Goal: Transaction & Acquisition: Purchase product/service

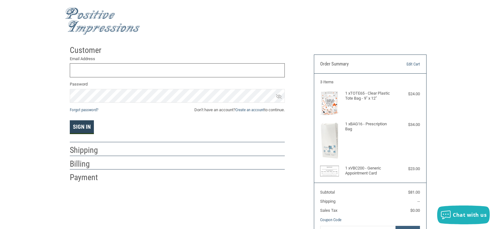
type input "[EMAIL_ADDRESS][DOMAIN_NAME]"
click at [87, 127] on button "Sign In" at bounding box center [82, 127] width 24 height 14
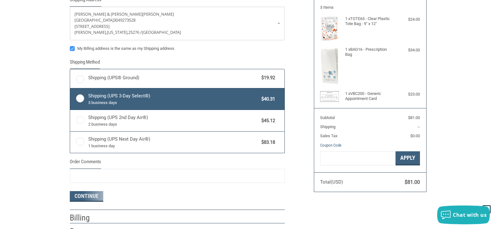
radio input "true"
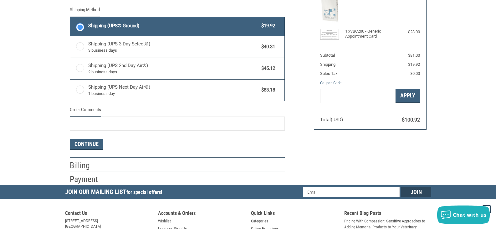
scroll to position [147, 0]
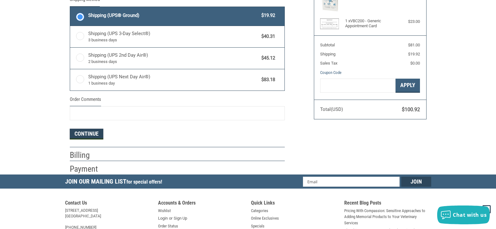
click at [84, 131] on button "Continue" at bounding box center [87, 134] width 34 height 11
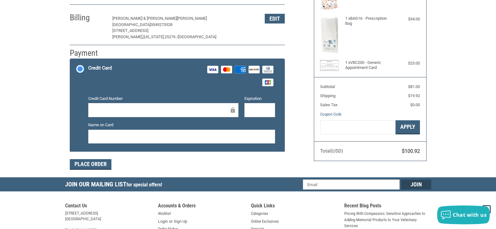
scroll to position [115, 0]
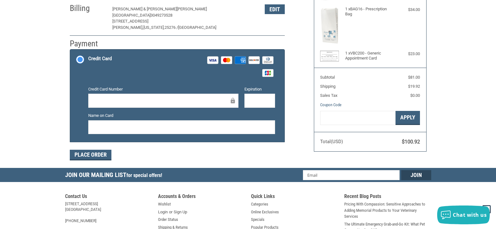
click at [252, 93] on div "Expiration" at bounding box center [259, 97] width 37 height 23
click at [112, 131] on div at bounding box center [181, 127] width 187 height 14
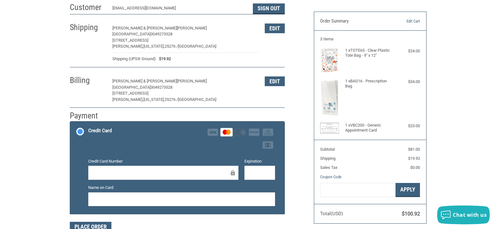
scroll to position [157, 0]
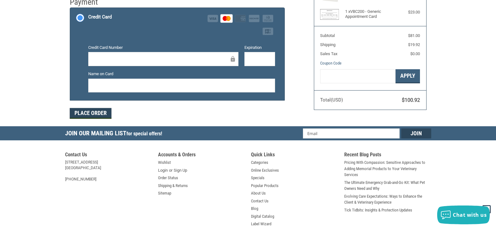
click at [99, 115] on button "Place Order" at bounding box center [91, 113] width 42 height 11
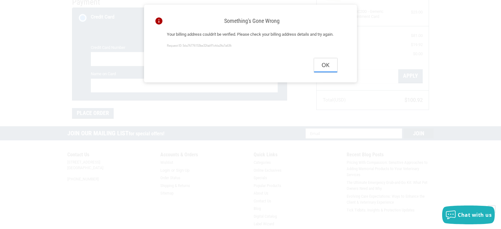
drag, startPoint x: 326, startPoint y: 74, endPoint x: 323, endPoint y: 73, distance: 3.3
click at [326, 72] on button "Ok" at bounding box center [325, 65] width 23 height 14
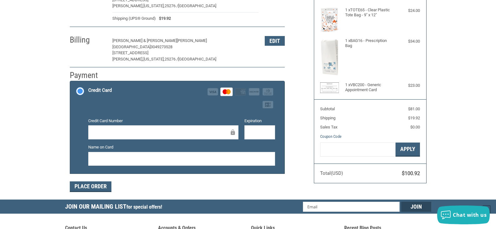
scroll to position [94, 0]
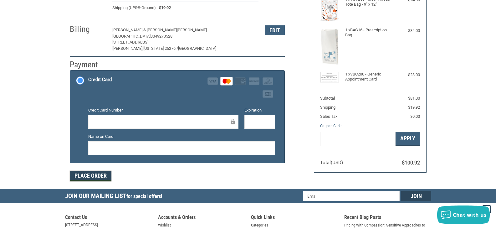
click at [95, 174] on button "Place Order" at bounding box center [91, 176] width 42 height 11
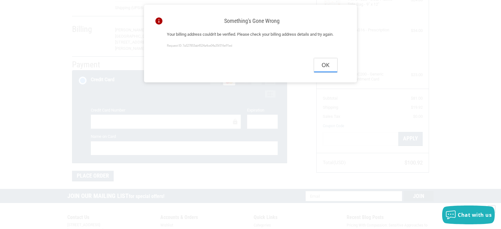
click at [326, 72] on button "Ok" at bounding box center [325, 65] width 23 height 14
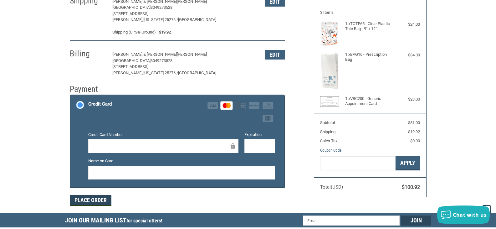
scroll to position [63, 0]
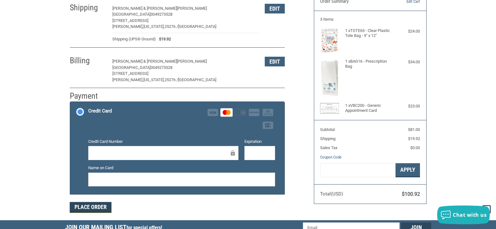
click at [106, 205] on button "Place Order" at bounding box center [91, 207] width 42 height 11
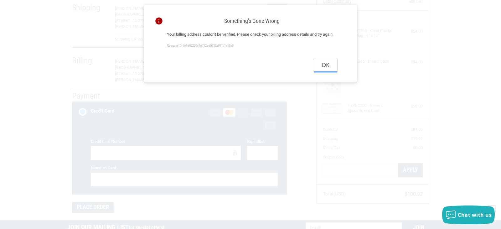
click at [325, 71] on button "Ok" at bounding box center [325, 65] width 23 height 14
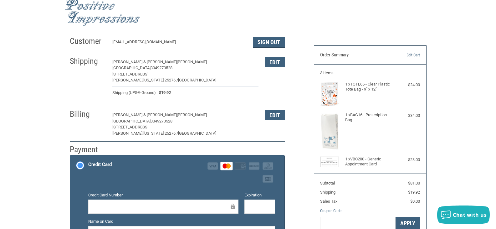
scroll to position [0, 0]
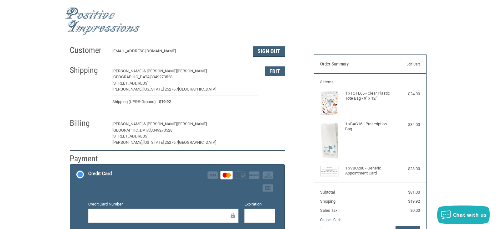
click at [266, 126] on button "Edit" at bounding box center [275, 124] width 20 height 10
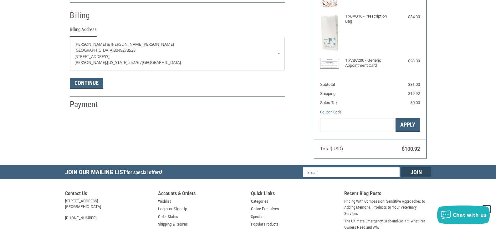
scroll to position [111, 0]
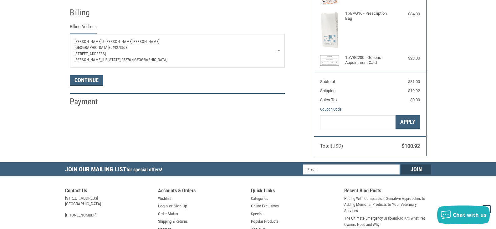
click at [238, 48] on p "[GEOGRAPHIC_DATA] 3049273528" at bounding box center [178, 47] width 206 height 6
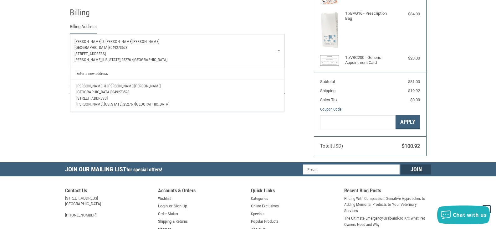
click at [249, 28] on div "Billing Address" at bounding box center [177, 28] width 215 height 10
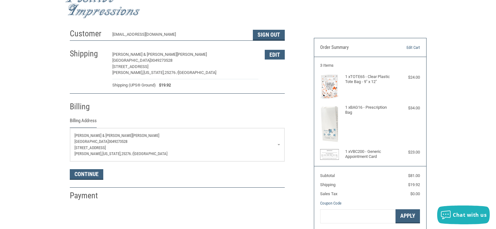
scroll to position [0, 0]
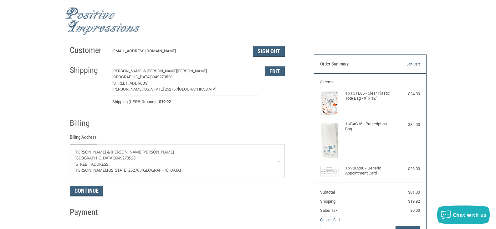
click at [30, 80] on div "Customer [EMAIL_ADDRESS][DOMAIN_NAME] Sign Out Shipping [PERSON_NAME] & [PERSON…" at bounding box center [248, 157] width 496 height 230
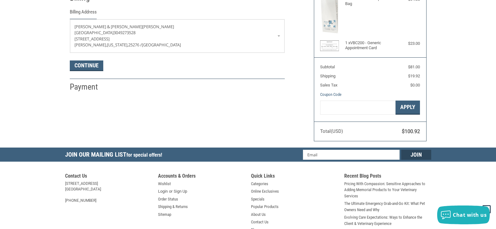
scroll to position [94, 0]
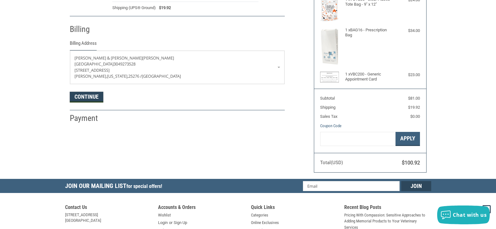
click at [79, 98] on button "Continue" at bounding box center [87, 97] width 34 height 11
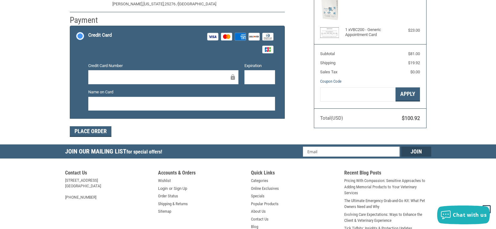
scroll to position [137, 0]
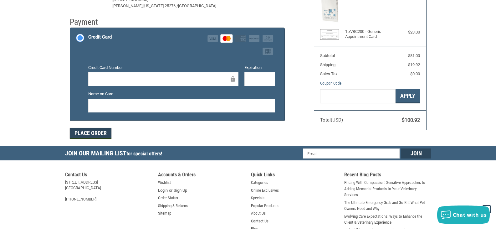
click at [98, 132] on button "Place Order" at bounding box center [91, 133] width 42 height 11
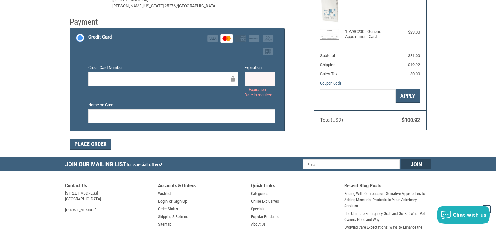
click at [267, 72] on div "Expiration Expiration Date is required" at bounding box center [259, 81] width 37 height 33
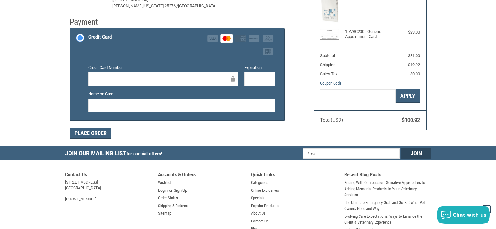
click at [296, 106] on div "Customer [EMAIL_ADDRESS][DOMAIN_NAME] Sign Out Shipping [PERSON_NAME] & [PERSON…" at bounding box center [187, 26] width 244 height 241
click at [107, 136] on button "Place Order" at bounding box center [91, 133] width 42 height 11
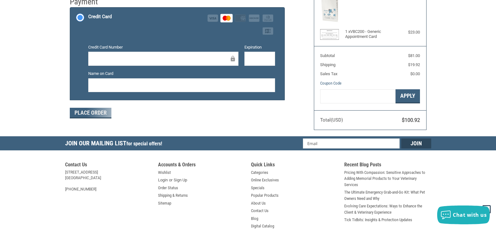
scroll to position [157, 0]
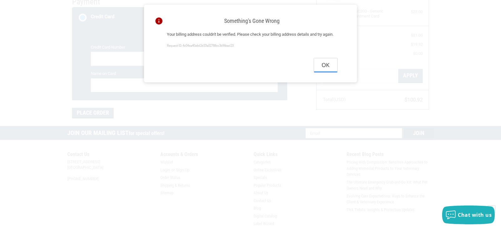
click at [317, 72] on button "Ok" at bounding box center [325, 65] width 23 height 14
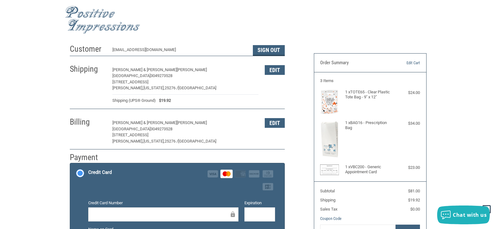
scroll to position [0, 0]
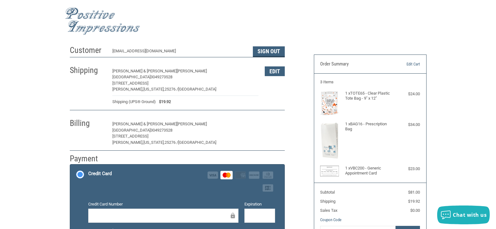
click at [274, 126] on button "Edit" at bounding box center [275, 124] width 20 height 10
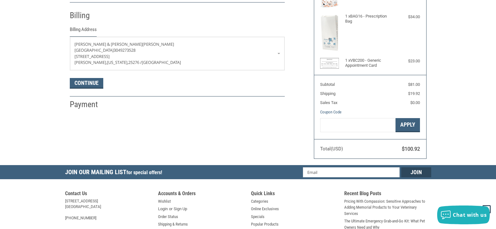
scroll to position [111, 0]
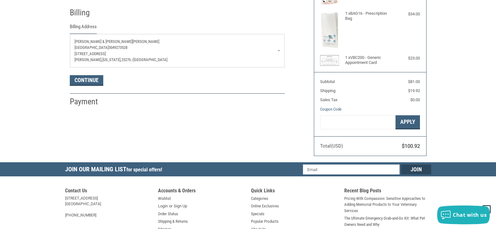
click at [187, 60] on p "[PERSON_NAME], [US_STATE], 25276 / [GEOGRAPHIC_DATA]" at bounding box center [178, 60] width 206 height 6
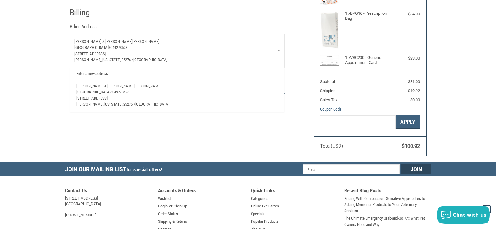
click at [105, 72] on link "Enter a new address" at bounding box center [177, 73] width 208 height 12
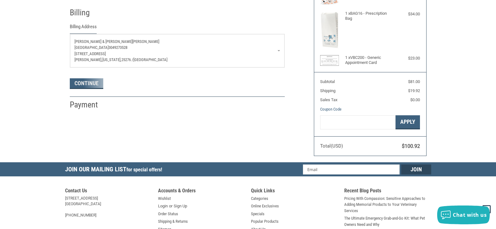
select select "US"
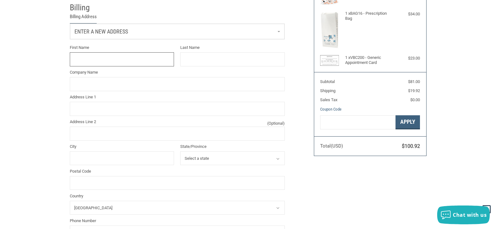
click at [103, 61] on input "First Name" at bounding box center [122, 59] width 105 height 14
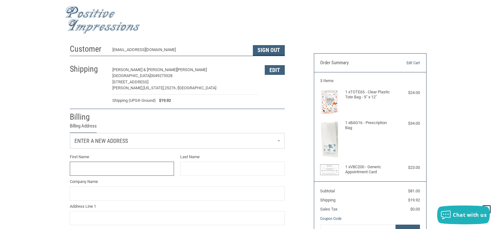
scroll to position [0, 0]
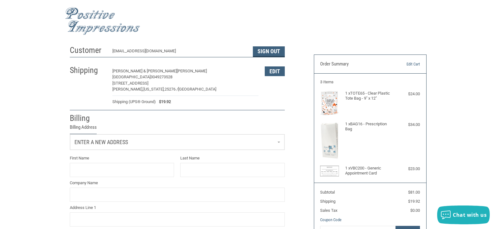
click at [1, 68] on div "Customer [EMAIL_ADDRESS][DOMAIN_NAME] Sign Out Shipping [PERSON_NAME] & [PERSON…" at bounding box center [248, 225] width 496 height 366
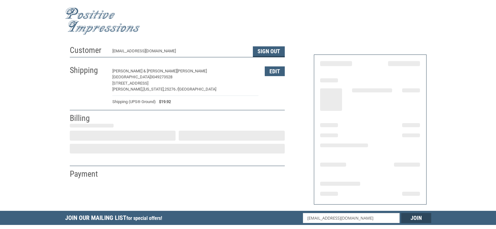
select select "US"
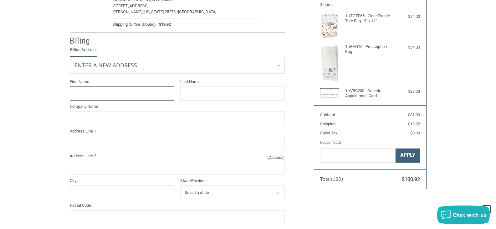
scroll to position [65, 0]
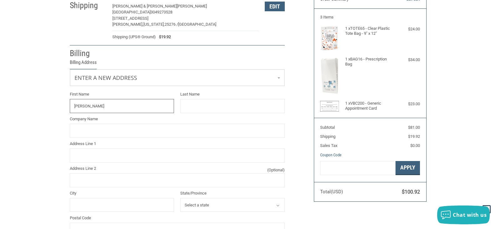
type input "HANNAH"
click at [192, 103] on input "Last Name" at bounding box center [232, 106] width 105 height 14
type input "SIMMONS"
click at [79, 129] on input "Company Name" at bounding box center [177, 131] width 215 height 14
type input "LITTLE KANAWHA VET HOSPITAL"
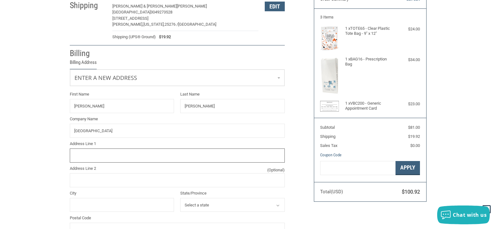
click at [93, 159] on input "Address Line 1" at bounding box center [177, 155] width 215 height 14
type input "638 Arnoldsburg Rd"
type input "Spencer"
select select "WV"
type input "25276"
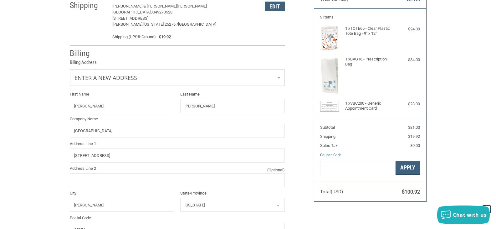
type input "3049273528"
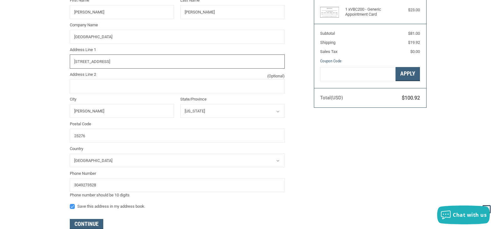
scroll to position [190, 0]
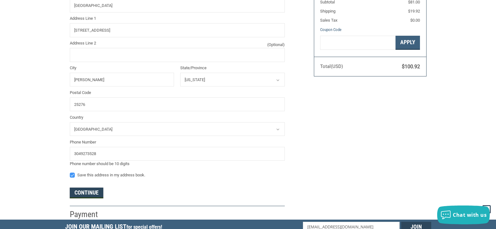
click at [99, 192] on button "Continue" at bounding box center [87, 193] width 34 height 11
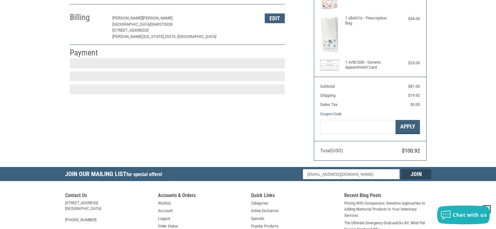
scroll to position [105, 0]
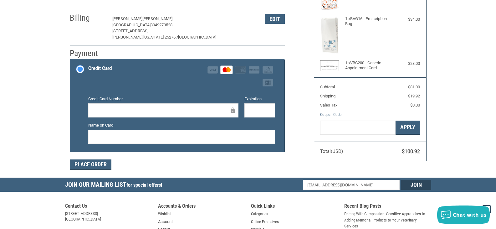
click at [140, 129] on div "Name on Card" at bounding box center [181, 133] width 193 height 23
click at [140, 132] on div at bounding box center [181, 137] width 187 height 14
click at [103, 159] on form "Payment Methods Credit Card Credit Card Visa Master Amex Discover Diners Club J…" at bounding box center [177, 114] width 215 height 111
click at [106, 162] on button "Place Order" at bounding box center [91, 164] width 42 height 11
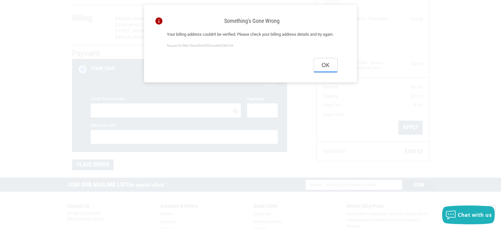
click at [325, 72] on button "Ok" at bounding box center [325, 65] width 23 height 14
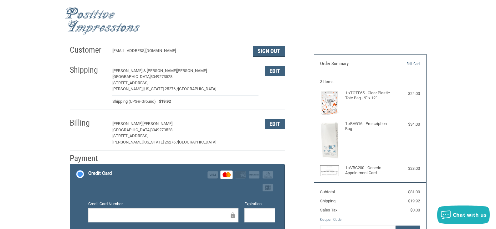
scroll to position [0, 0]
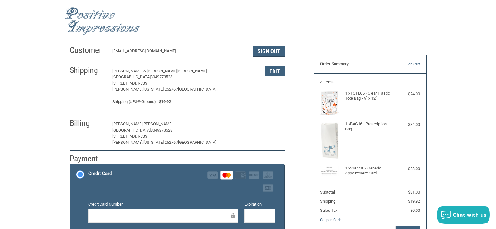
click at [267, 126] on button "Edit" at bounding box center [275, 124] width 20 height 10
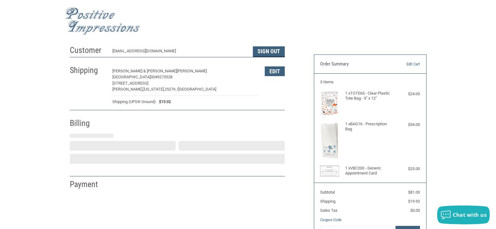
select select "WV"
select select "US"
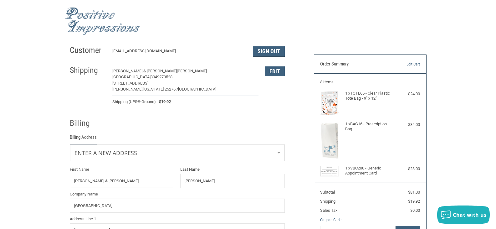
type input "HANNAH & NICHOLAS"
drag, startPoint x: 213, startPoint y: 182, endPoint x: 144, endPoint y: 191, distance: 69.8
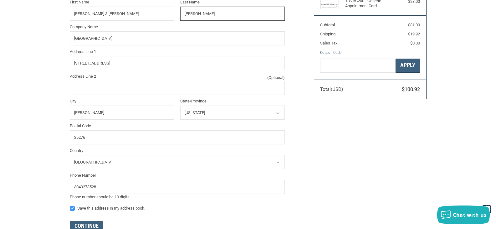
scroll to position [282, 0]
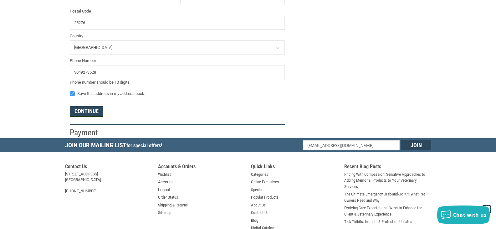
type input "[PERSON_NAME]"
click at [80, 114] on button "Continue" at bounding box center [87, 111] width 34 height 11
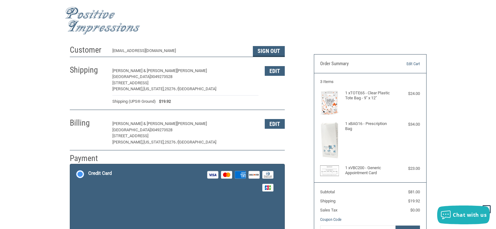
scroll to position [0, 0]
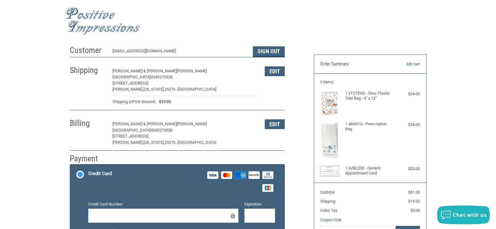
click at [436, 104] on div "Customer LKVETHOSPITAL@GMAIL.COM Sign Out Shipping NICHOLAS & HANNAH SMITH LITT…" at bounding box center [248, 162] width 496 height 241
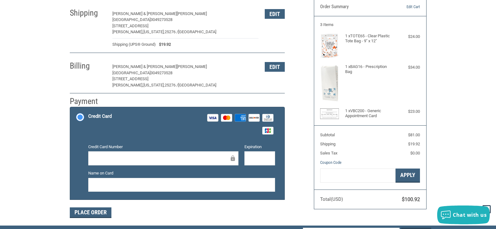
scroll to position [94, 0]
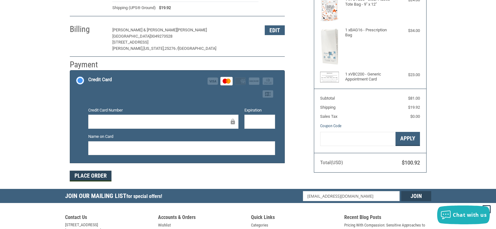
click at [95, 175] on button "Place Order" at bounding box center [91, 176] width 42 height 11
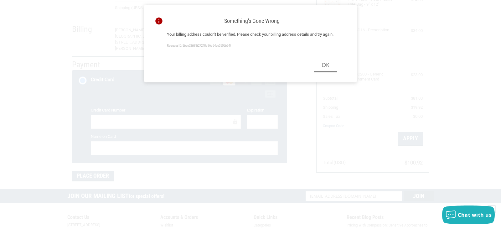
click at [160, 22] on icon at bounding box center [158, 21] width 7 height 7
click at [176, 38] on p "Your billing address couldn't be verified. Please check your billing address de…" at bounding box center [252, 34] width 170 height 6
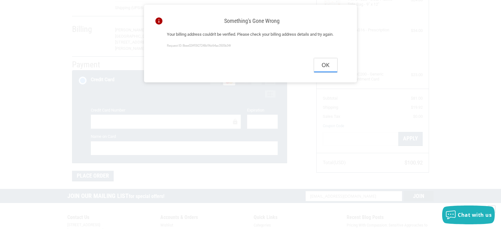
click at [324, 72] on button "Ok" at bounding box center [325, 65] width 23 height 14
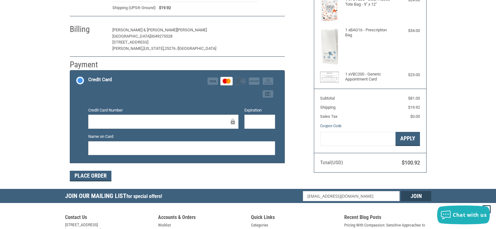
click at [280, 34] on button "Edit" at bounding box center [275, 30] width 20 height 10
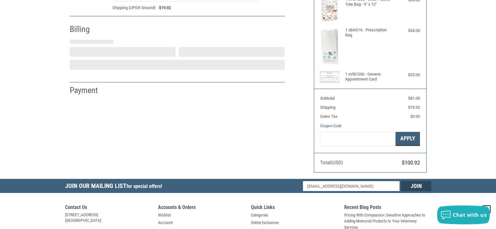
select select "WV"
select select "US"
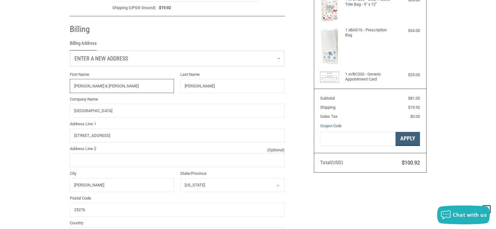
scroll to position [111, 0]
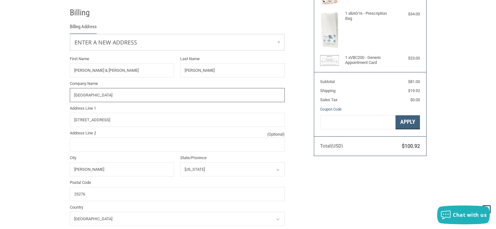
click at [116, 95] on input "LITTLE KANAWHA VET HOSPITAL" at bounding box center [177, 95] width 215 height 14
type input "[GEOGRAPHIC_DATA]"
click at [127, 45] on span "Enter a new address" at bounding box center [102, 42] width 54 height 7
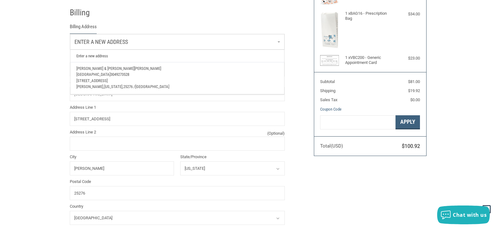
click at [125, 67] on p "NICHOLAS & HANNAH SMITH" at bounding box center [177, 68] width 202 height 6
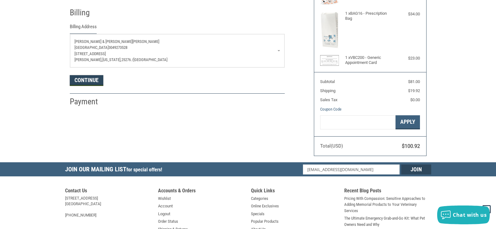
click at [96, 80] on button "Continue" at bounding box center [87, 80] width 34 height 11
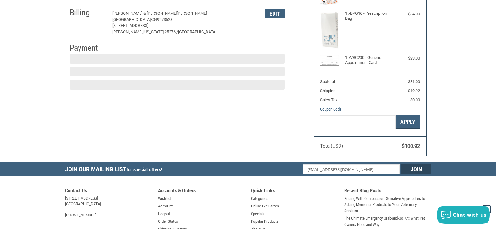
scroll to position [105, 0]
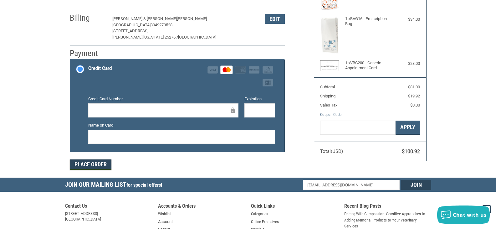
click at [87, 165] on button "Place Order" at bounding box center [91, 164] width 42 height 11
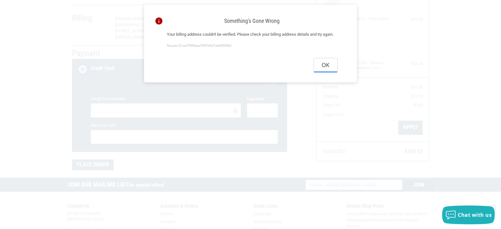
click at [329, 72] on button "Ok" at bounding box center [325, 65] width 23 height 14
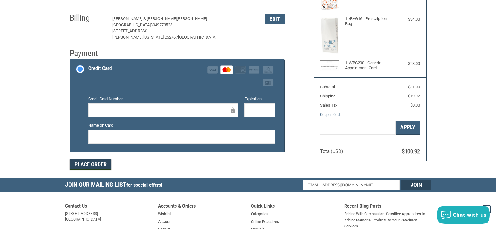
click at [86, 164] on button "Place Order" at bounding box center [91, 164] width 42 height 11
